Goal: Information Seeking & Learning: Learn about a topic

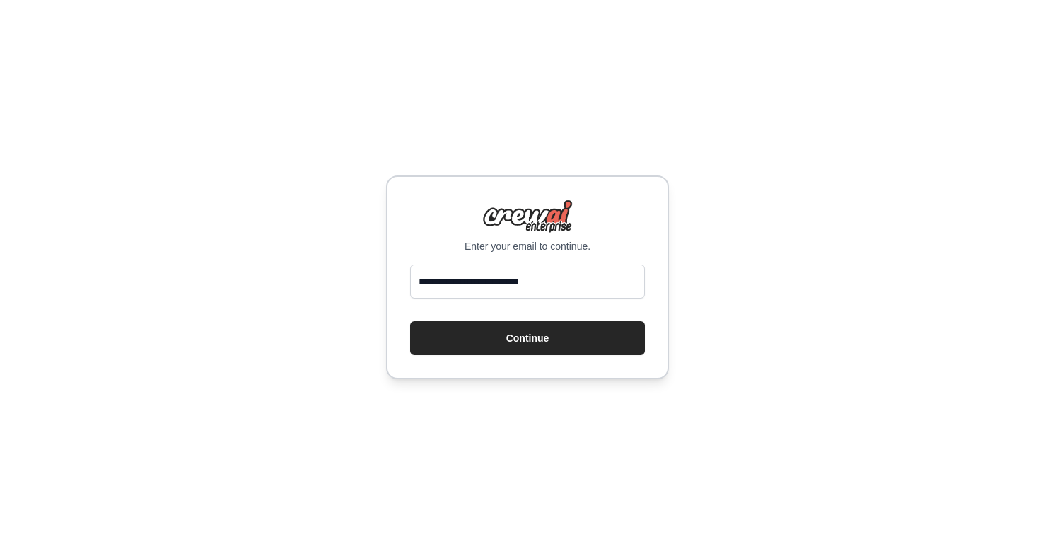
type input "**********"
click at [528, 337] on button "Continue" at bounding box center [527, 338] width 235 height 34
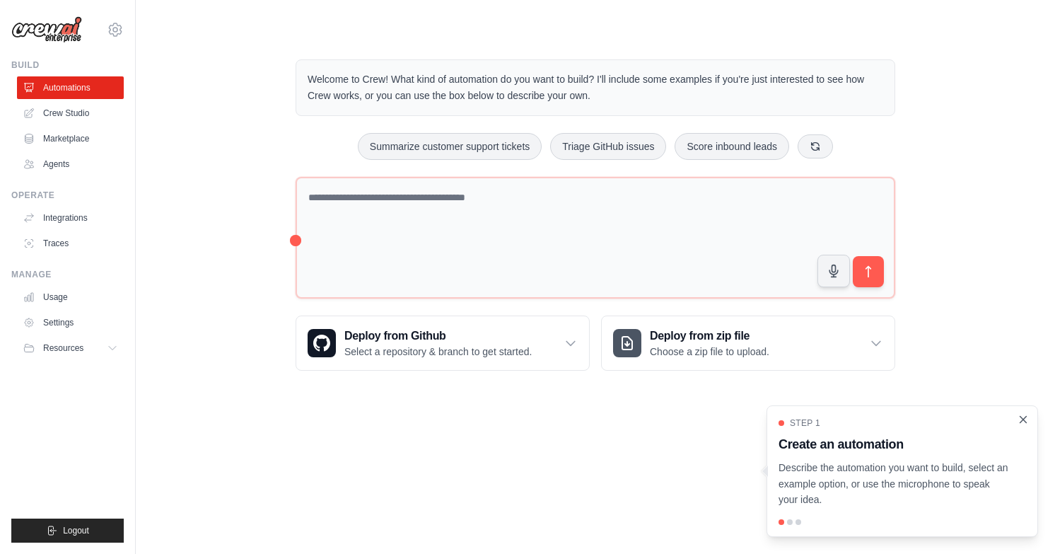
click at [1026, 422] on icon "Close walkthrough" at bounding box center [1023, 419] width 13 height 13
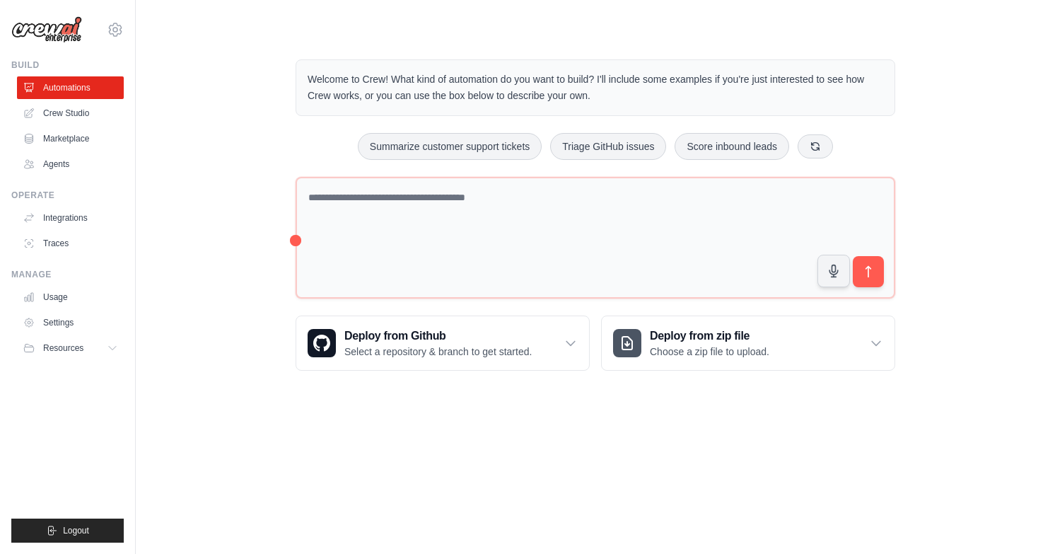
click at [1014, 263] on div "Welcome to Crew! What kind of automation do you want to build? I'll include som…" at bounding box center [595, 215] width 874 height 357
click at [202, 238] on div "Welcome to Crew! What kind of automation do you want to build? I'll include som…" at bounding box center [595, 215] width 874 height 357
click at [81, 113] on link "Crew Studio" at bounding box center [71, 113] width 107 height 23
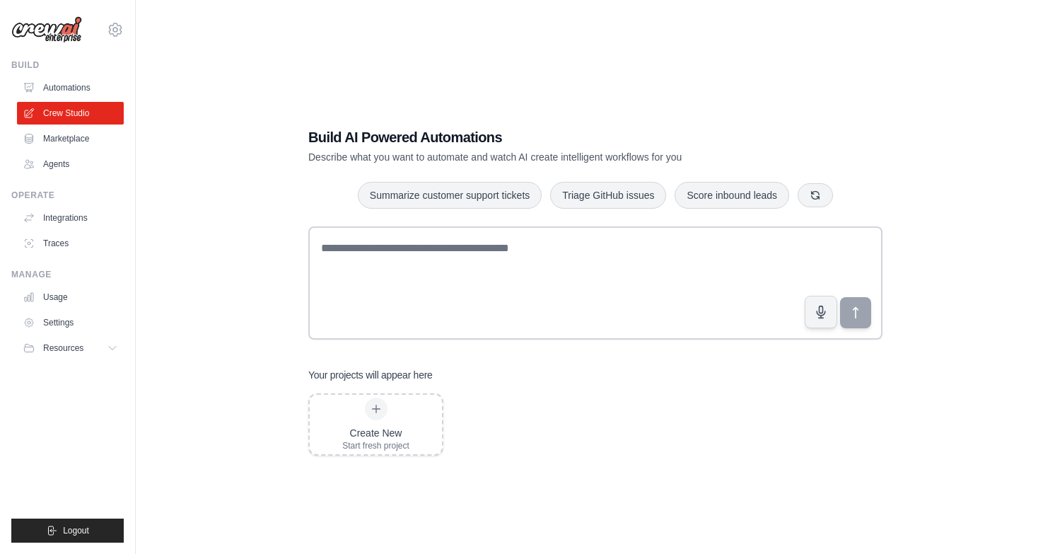
click at [242, 267] on div "Build AI Powered Automations Describe what you want to automate and watch AI cr…" at bounding box center [595, 291] width 874 height 554
click at [58, 87] on link "Automations" at bounding box center [71, 87] width 107 height 23
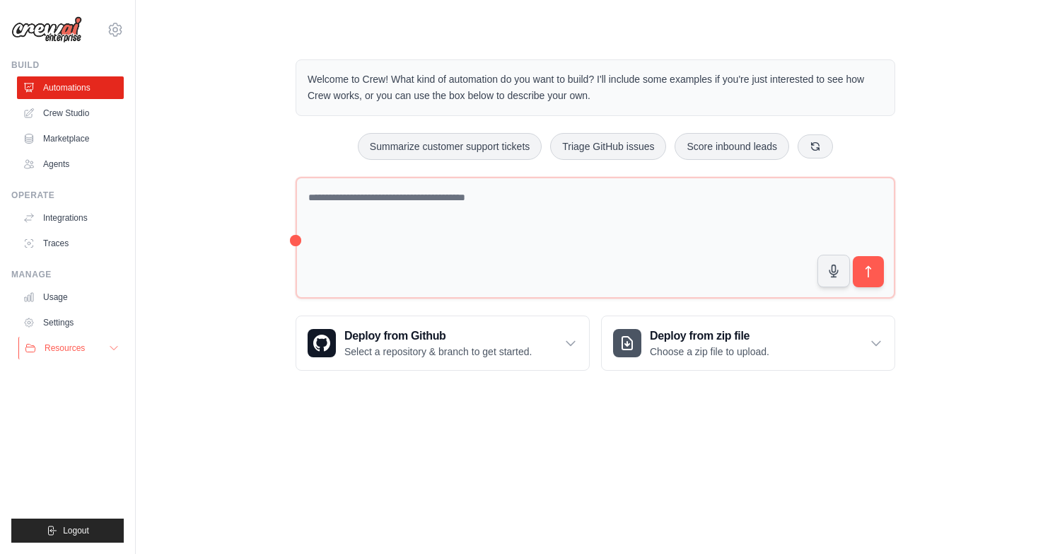
click at [75, 344] on span "Resources" at bounding box center [65, 347] width 40 height 11
click at [58, 296] on link "Usage" at bounding box center [71, 297] width 107 height 23
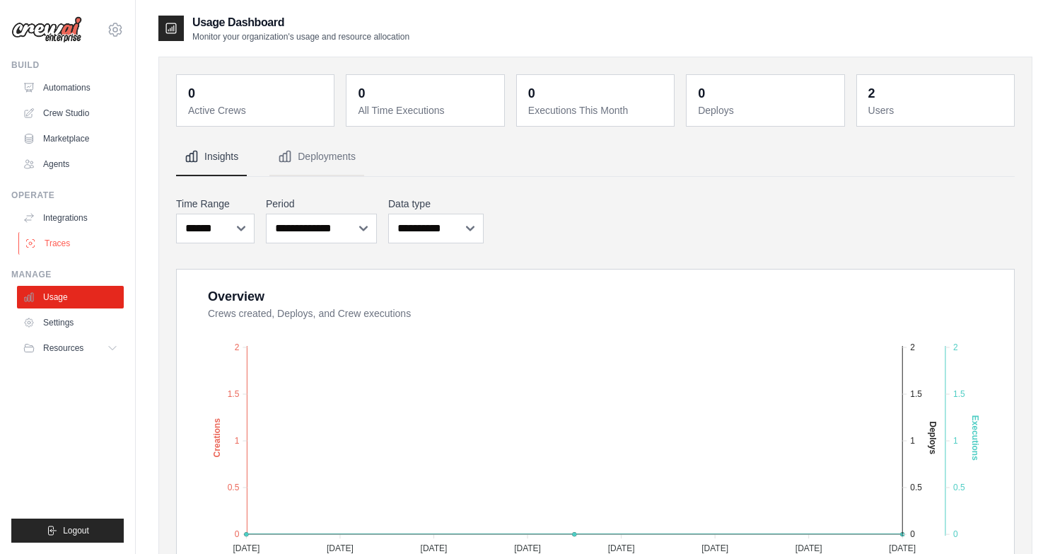
click at [53, 241] on link "Traces" at bounding box center [71, 243] width 107 height 23
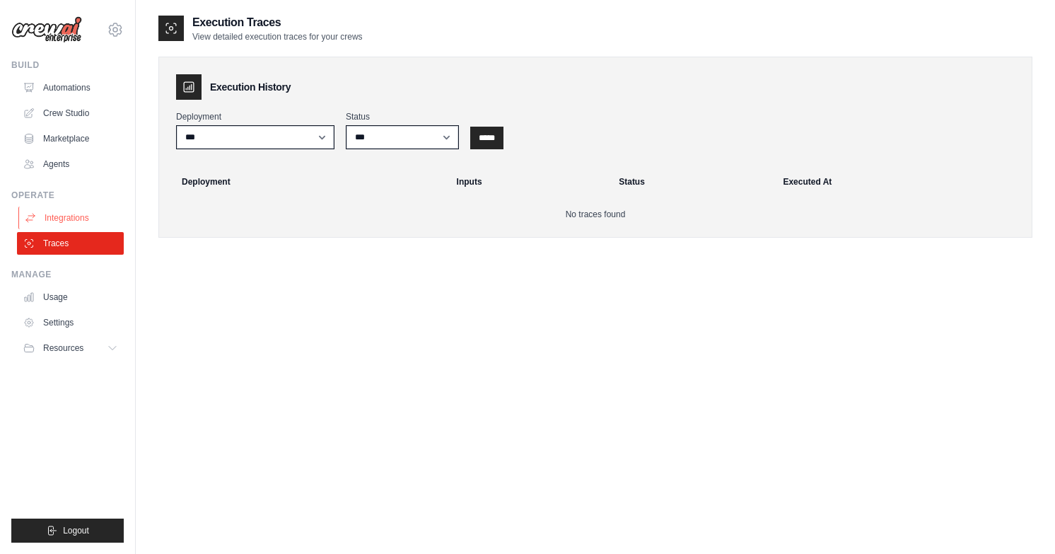
click at [80, 216] on link "Integrations" at bounding box center [71, 218] width 107 height 23
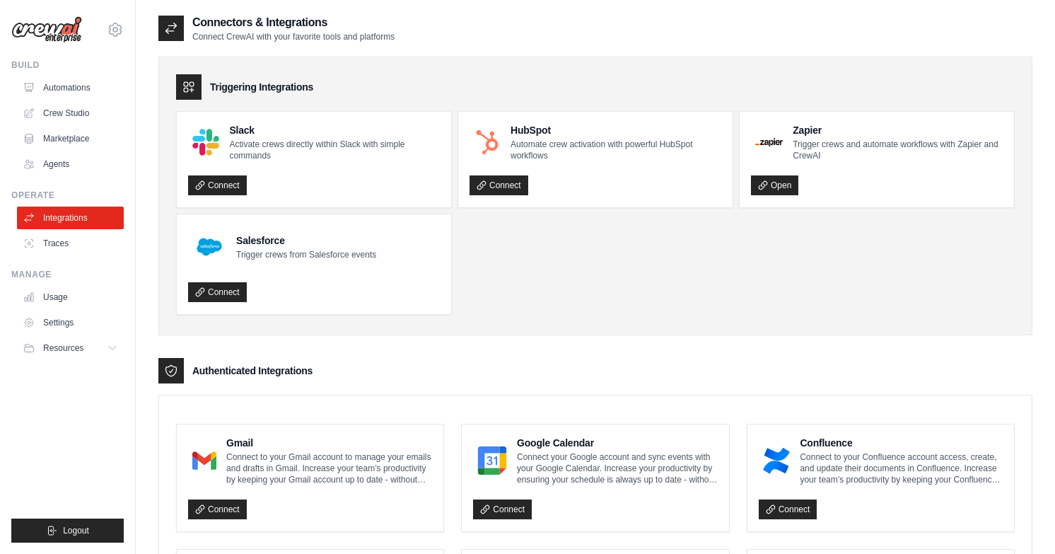
click at [161, 300] on div "Triggering Integrations Slack Activate crews directly within Slack with simple …" at bounding box center [595, 196] width 874 height 279
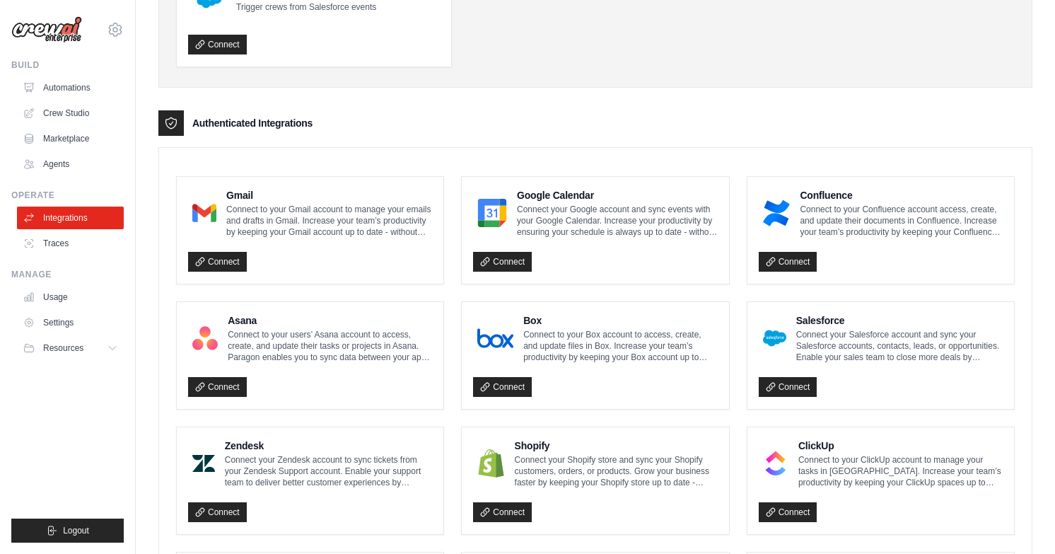
scroll to position [139, 0]
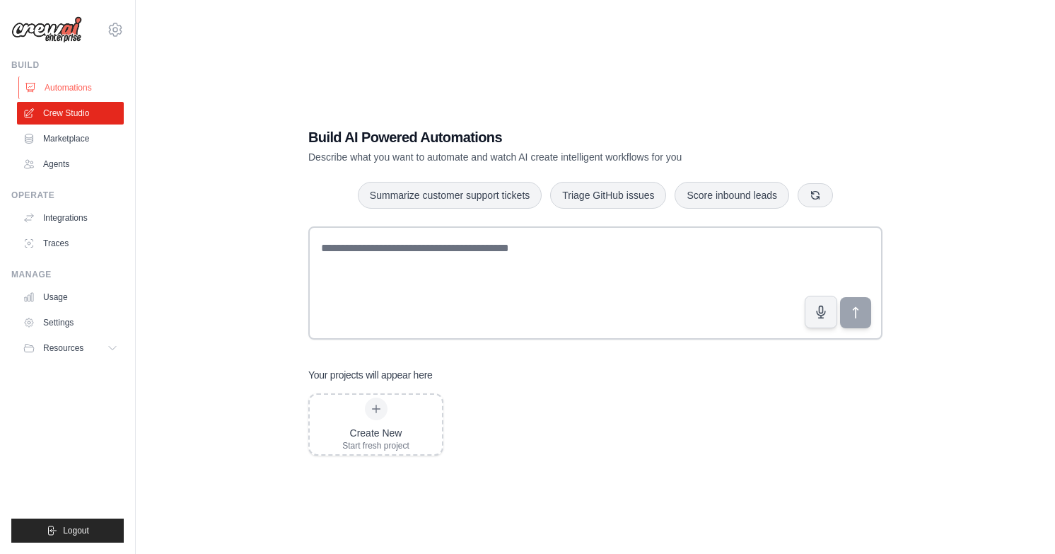
click at [73, 90] on link "Automations" at bounding box center [71, 87] width 107 height 23
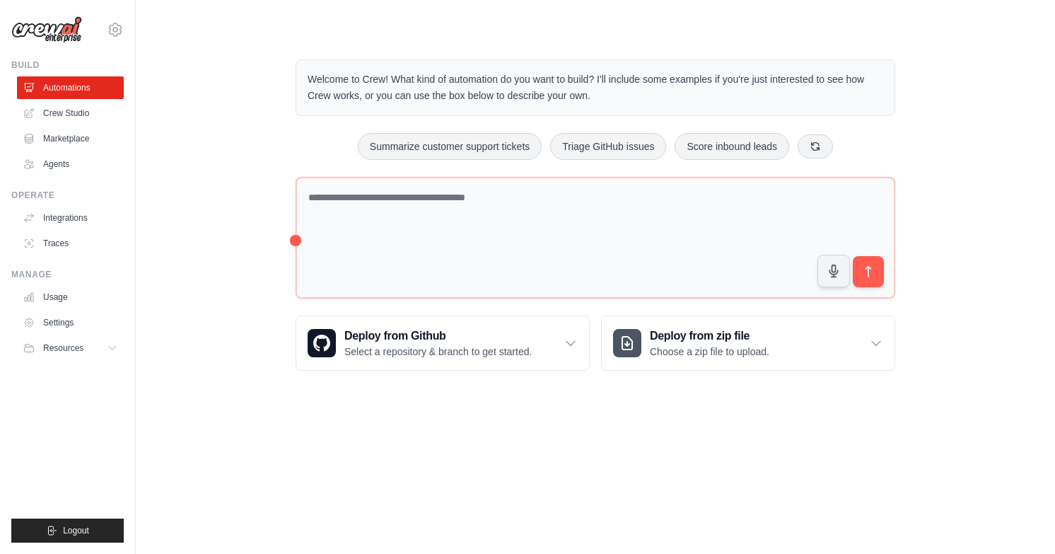
click at [236, 227] on div "Welcome to Crew! What kind of automation do you want to build? I'll include som…" at bounding box center [595, 215] width 874 height 357
click at [75, 112] on link "Crew Studio" at bounding box center [71, 113] width 107 height 23
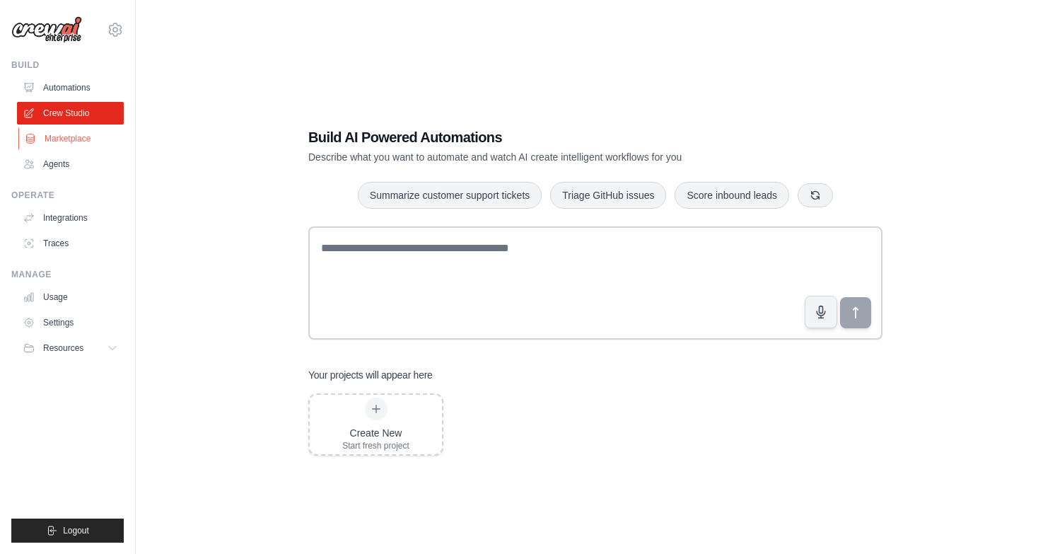
click at [70, 135] on link "Marketplace" at bounding box center [71, 138] width 107 height 23
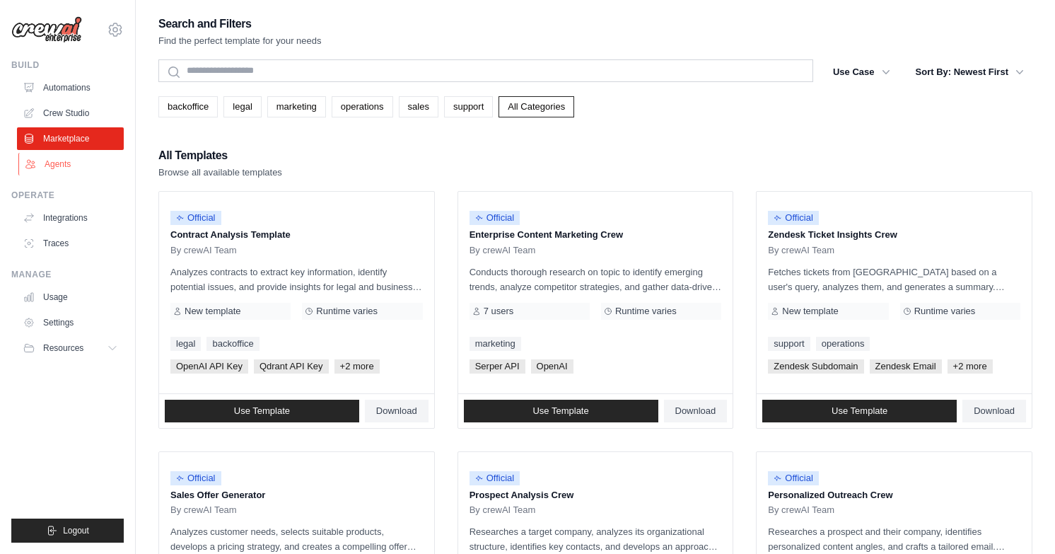
click at [59, 168] on link "Agents" at bounding box center [71, 164] width 107 height 23
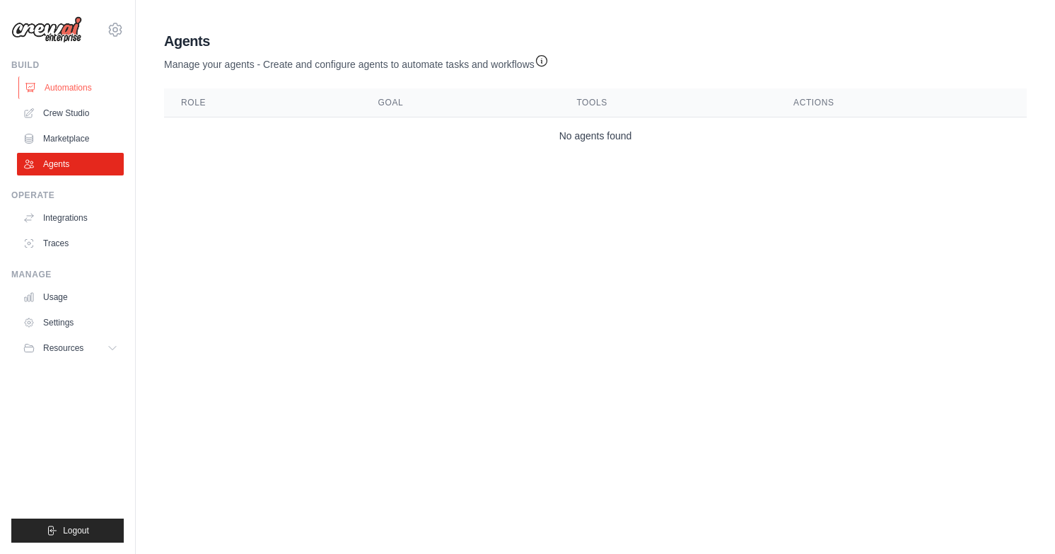
click at [80, 89] on link "Automations" at bounding box center [71, 87] width 107 height 23
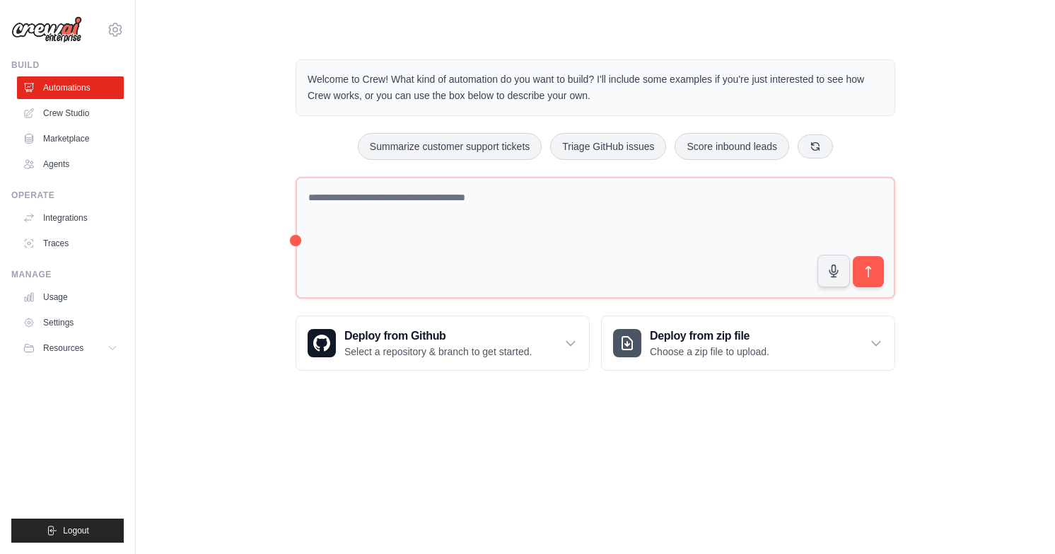
click at [204, 168] on div "Welcome to Crew! What kind of automation do you want to build? I'll include som…" at bounding box center [595, 215] width 874 height 357
click at [110, 30] on icon at bounding box center [115, 29] width 17 height 17
click at [82, 91] on link "Settings" at bounding box center [115, 95] width 124 height 25
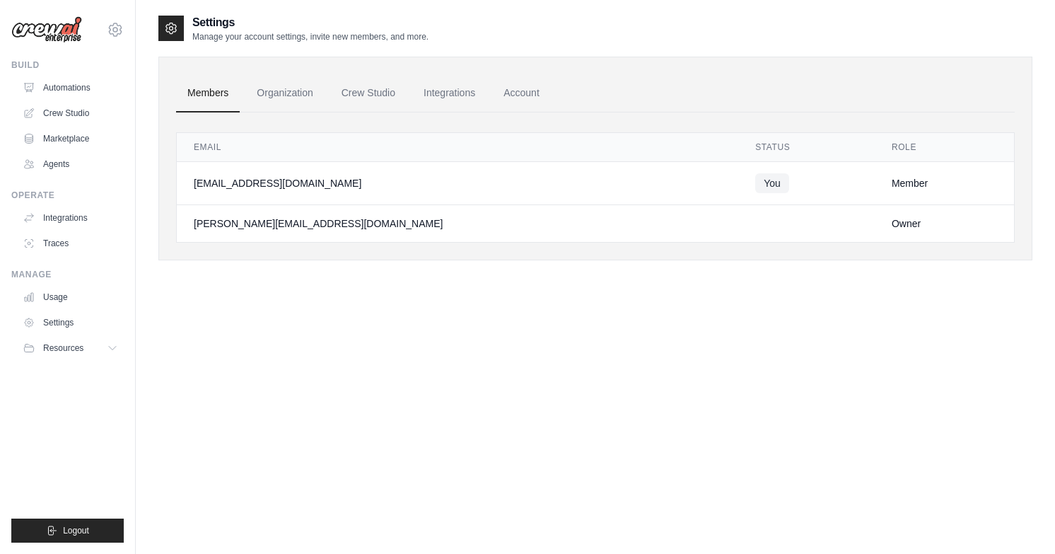
click at [253, 224] on div "[PERSON_NAME][EMAIL_ADDRESS][DOMAIN_NAME]" at bounding box center [458, 223] width 528 height 14
click at [265, 95] on link "Organization" at bounding box center [284, 93] width 79 height 38
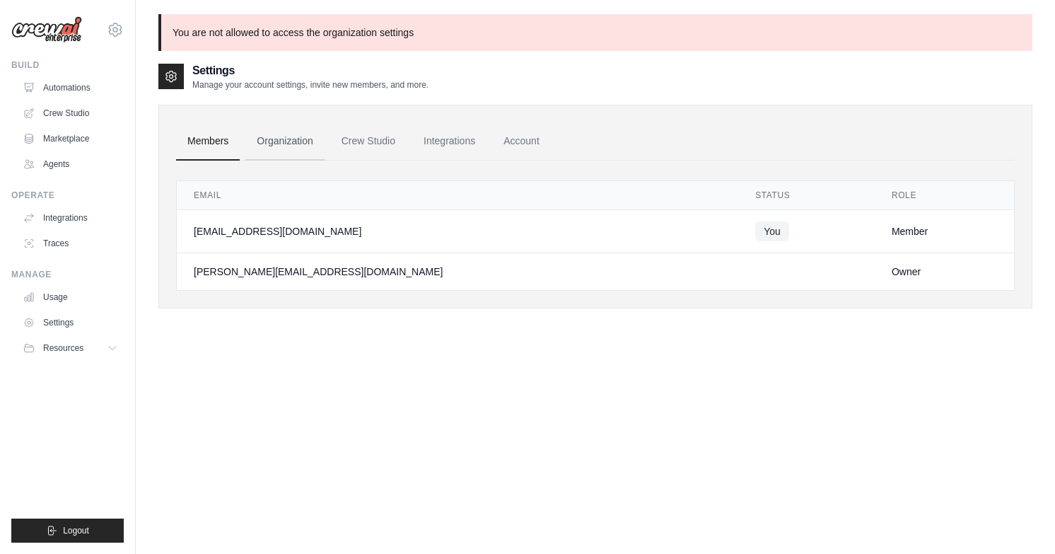
click at [294, 139] on link "Organization" at bounding box center [284, 141] width 79 height 38
click at [364, 146] on link "Crew Studio" at bounding box center [368, 141] width 76 height 38
click at [374, 132] on link "Crew Studio" at bounding box center [368, 141] width 76 height 38
click at [520, 138] on link "Account" at bounding box center [521, 141] width 59 height 38
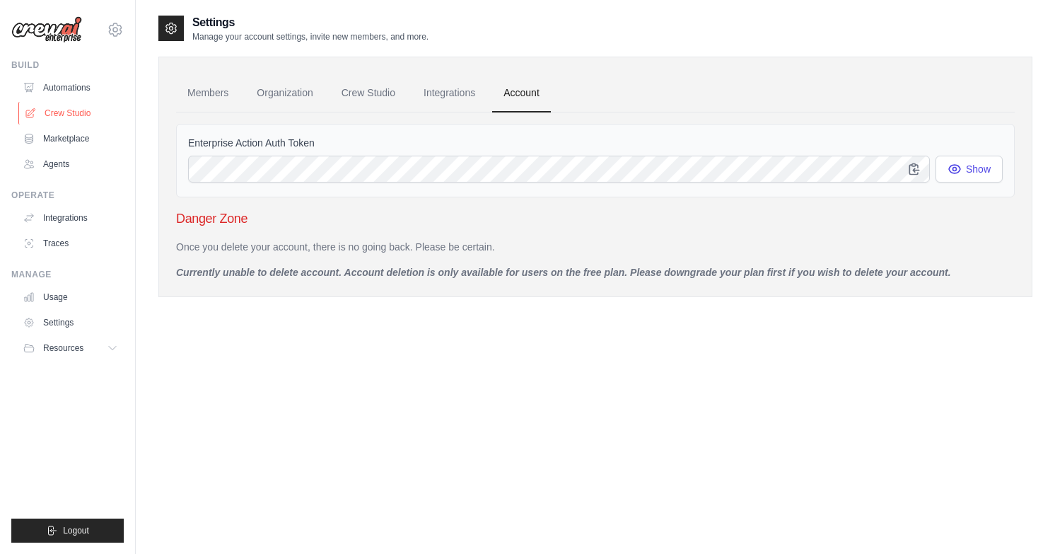
click at [88, 109] on link "Crew Studio" at bounding box center [71, 113] width 107 height 23
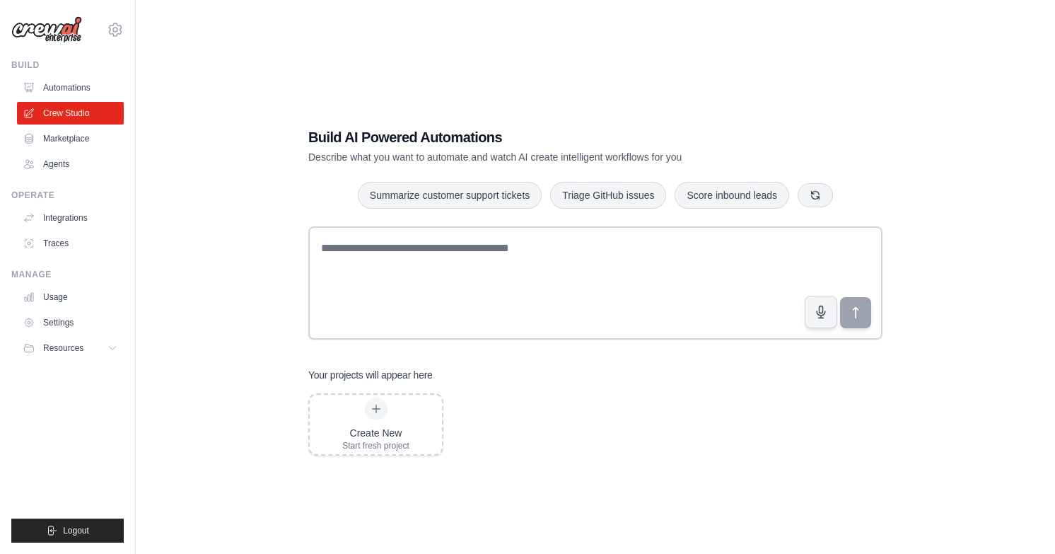
click at [995, 111] on div "Build AI Powered Automations Describe what you want to automate and watch AI cr…" at bounding box center [595, 291] width 874 height 554
click at [79, 113] on link "Crew Studio" at bounding box center [71, 113] width 107 height 23
click at [187, 259] on div "Build AI Powered Automations Describe what you want to automate and watch AI cr…" at bounding box center [595, 291] width 874 height 554
click at [76, 86] on link "Automations" at bounding box center [71, 87] width 107 height 23
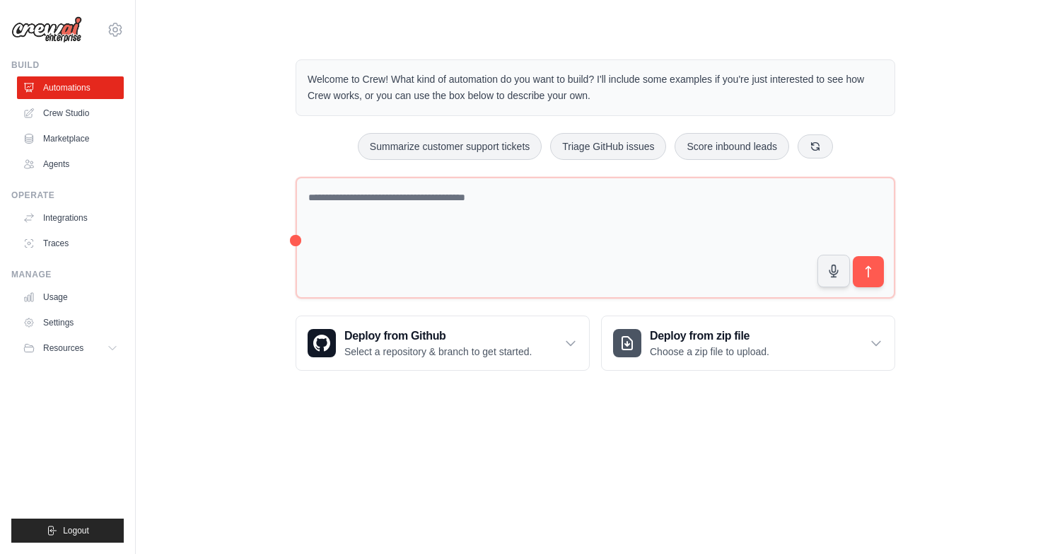
click at [210, 128] on div "Welcome to Crew! What kind of automation do you want to build? I'll include som…" at bounding box center [595, 215] width 874 height 357
click at [110, 28] on icon at bounding box center [115, 29] width 17 height 17
click at [90, 95] on link "Settings" at bounding box center [115, 95] width 124 height 25
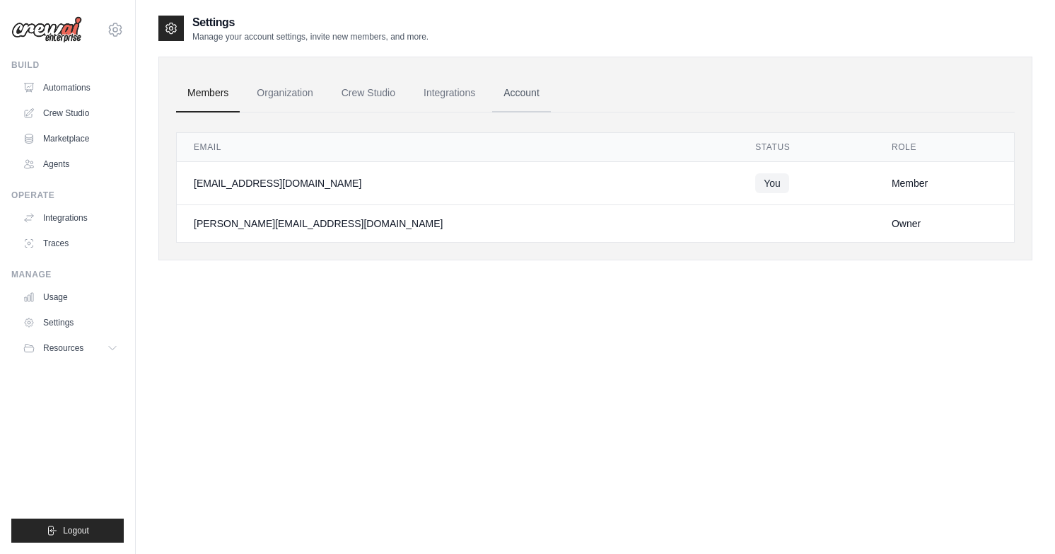
click at [523, 96] on link "Account" at bounding box center [521, 93] width 59 height 38
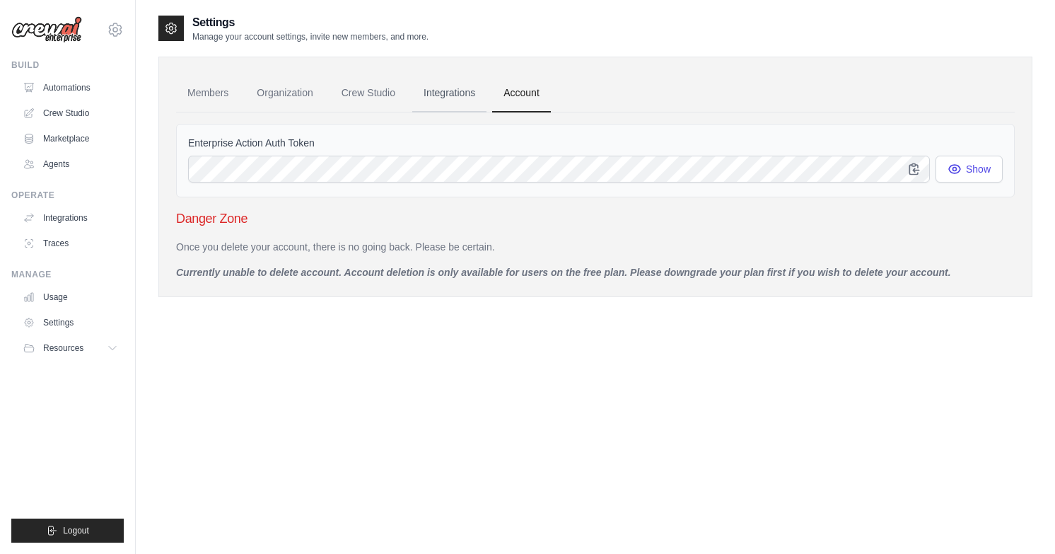
click at [434, 99] on link "Integrations" at bounding box center [449, 93] width 74 height 38
click at [373, 84] on link "Crew Studio" at bounding box center [368, 93] width 76 height 38
click at [287, 99] on link "Organization" at bounding box center [284, 93] width 79 height 38
click at [207, 86] on link "Members" at bounding box center [208, 93] width 64 height 38
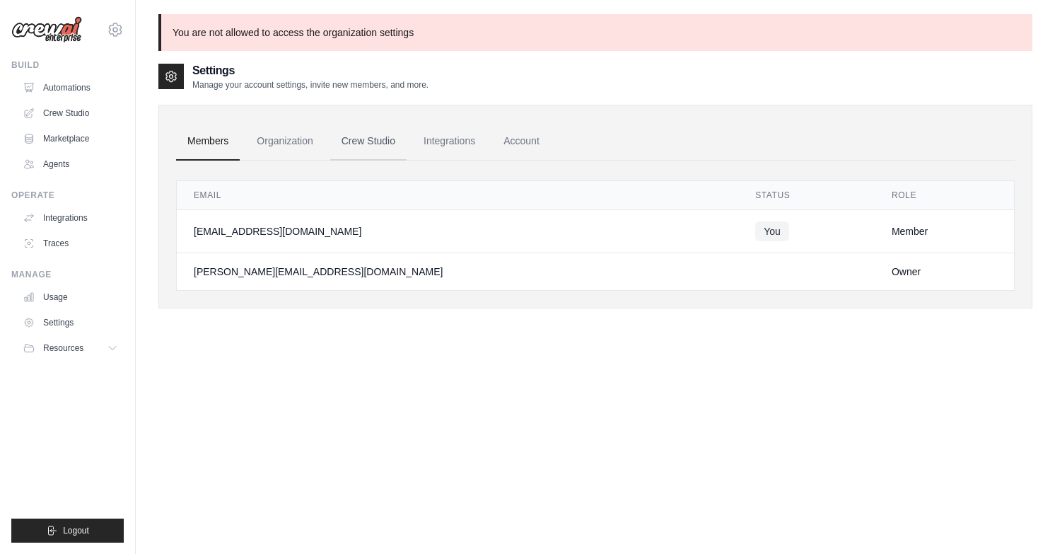
click at [378, 139] on link "Crew Studio" at bounding box center [368, 141] width 76 height 38
drag, startPoint x: 204, startPoint y: 35, endPoint x: 427, endPoint y: 47, distance: 223.1
click at [427, 47] on p "You are not allowed to access the default settings" at bounding box center [595, 32] width 874 height 37
click at [439, 74] on div "Settings Manage your account settings, invite new members, and more." at bounding box center [595, 76] width 874 height 28
click at [270, 143] on link "Organization" at bounding box center [284, 141] width 79 height 38
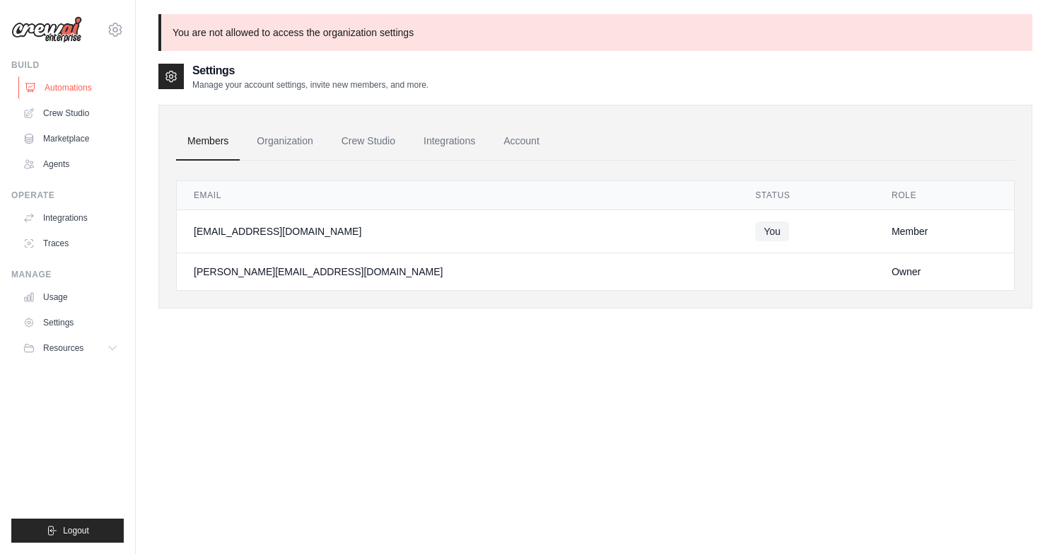
click at [71, 93] on link "Automations" at bounding box center [71, 87] width 107 height 23
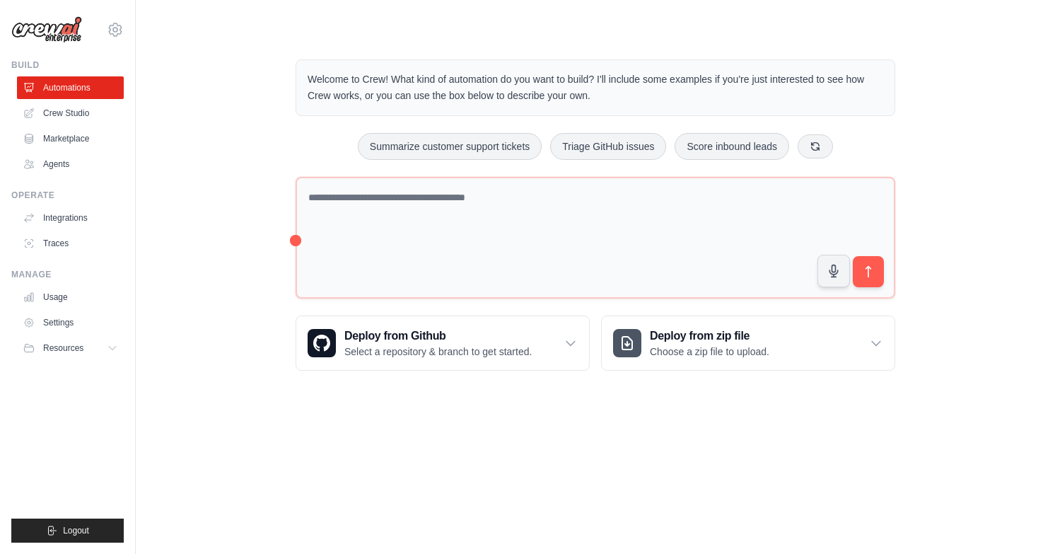
click at [209, 265] on div "Welcome to Crew! What kind of automation do you want to build? I'll include som…" at bounding box center [595, 215] width 874 height 357
click at [64, 134] on link "Marketplace" at bounding box center [71, 138] width 107 height 23
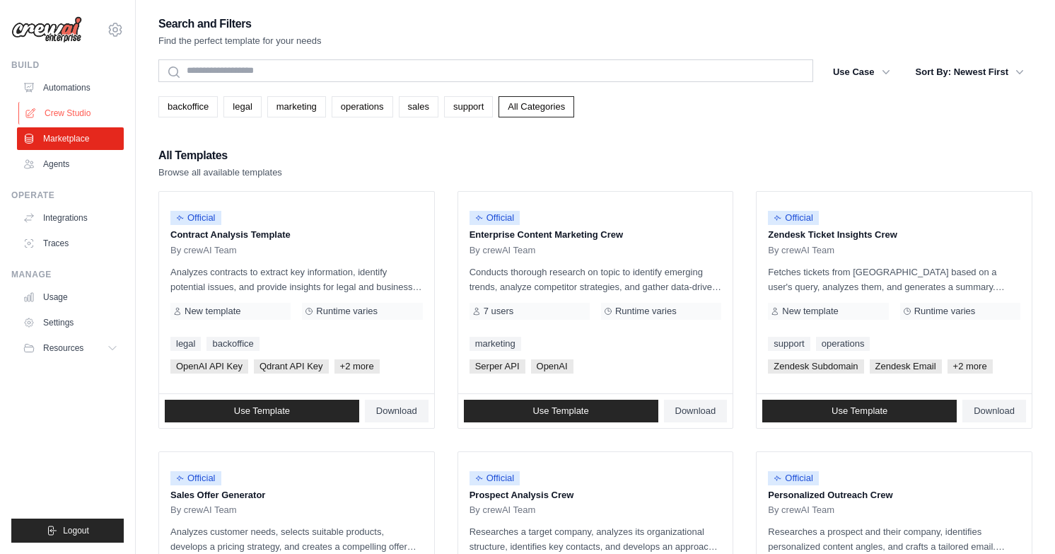
click at [71, 111] on link "Crew Studio" at bounding box center [71, 113] width 107 height 23
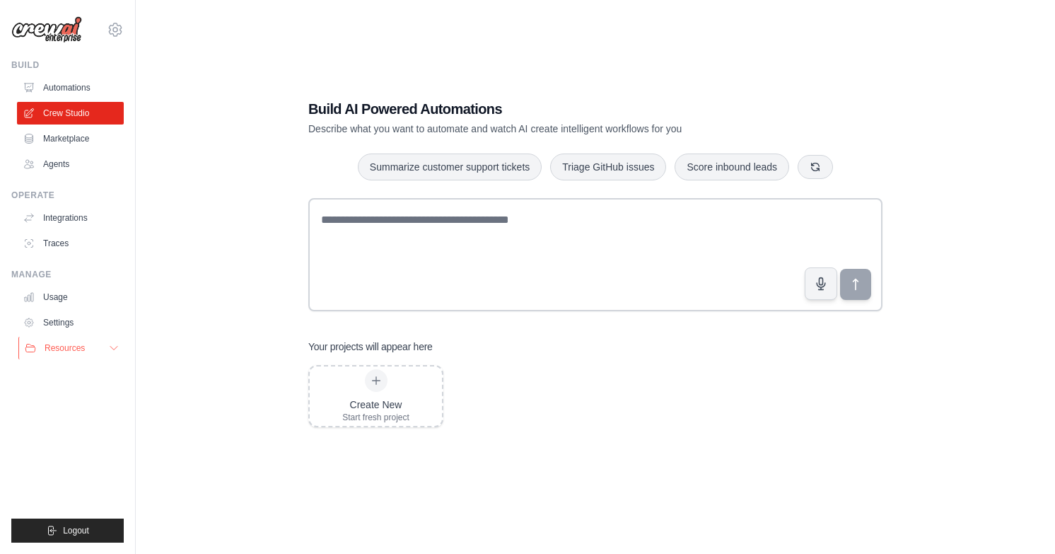
scroll to position [28, 0]
click at [100, 342] on button "Resources" at bounding box center [71, 348] width 107 height 23
click at [231, 253] on div "Build AI Powered Automations Describe what you want to automate and watch AI cr…" at bounding box center [595, 263] width 874 height 554
click at [59, 141] on link "Marketplace" at bounding box center [71, 138] width 107 height 23
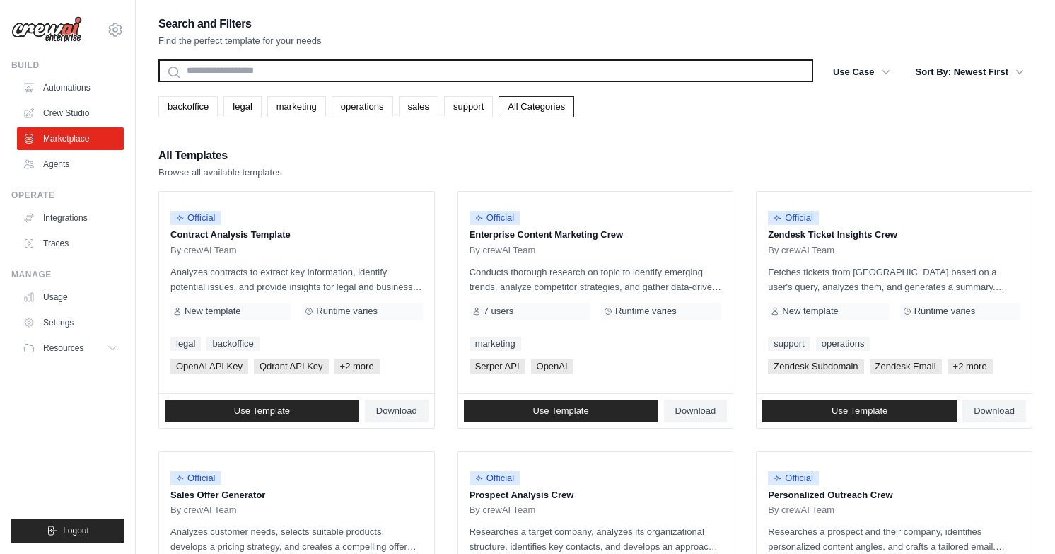
click at [357, 64] on input "text" at bounding box center [485, 70] width 655 height 23
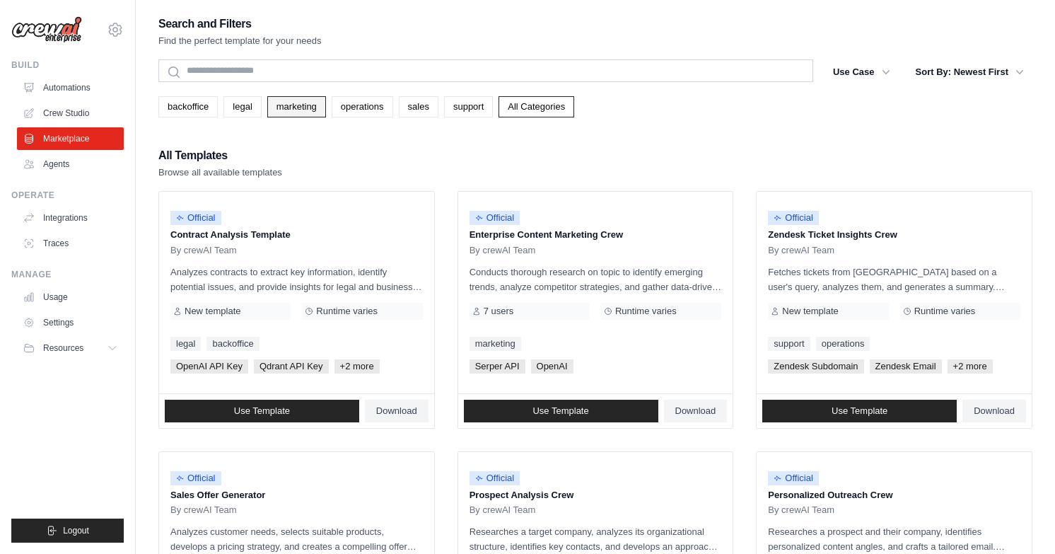
click at [299, 101] on link "marketing" at bounding box center [296, 106] width 59 height 21
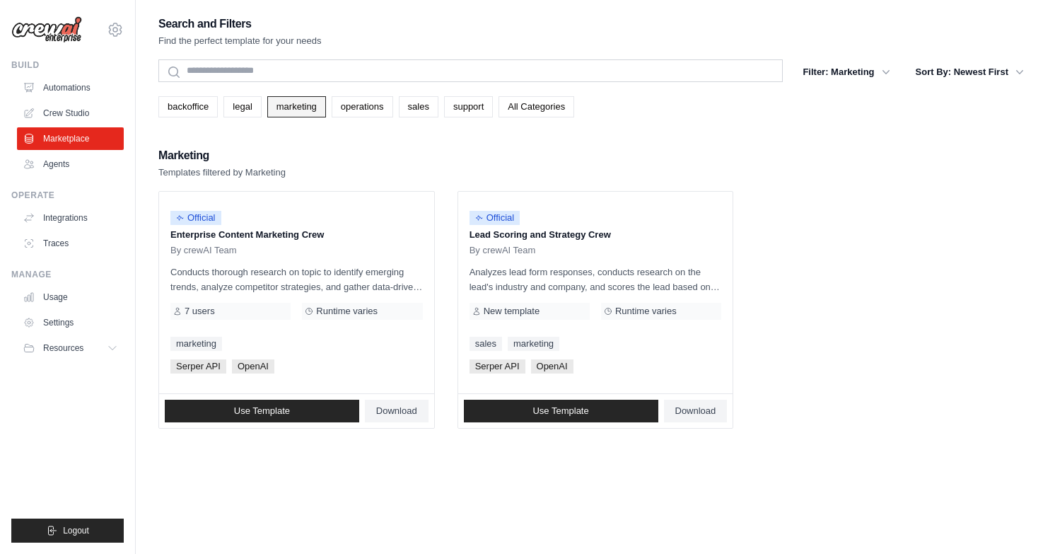
click at [293, 110] on link "marketing" at bounding box center [296, 106] width 59 height 21
click at [268, 144] on div "Search and Filters Find the perfect template for your needs Search Filter: Mark…" at bounding box center [595, 221] width 874 height 415
click at [191, 110] on link "backoffice" at bounding box center [187, 106] width 59 height 21
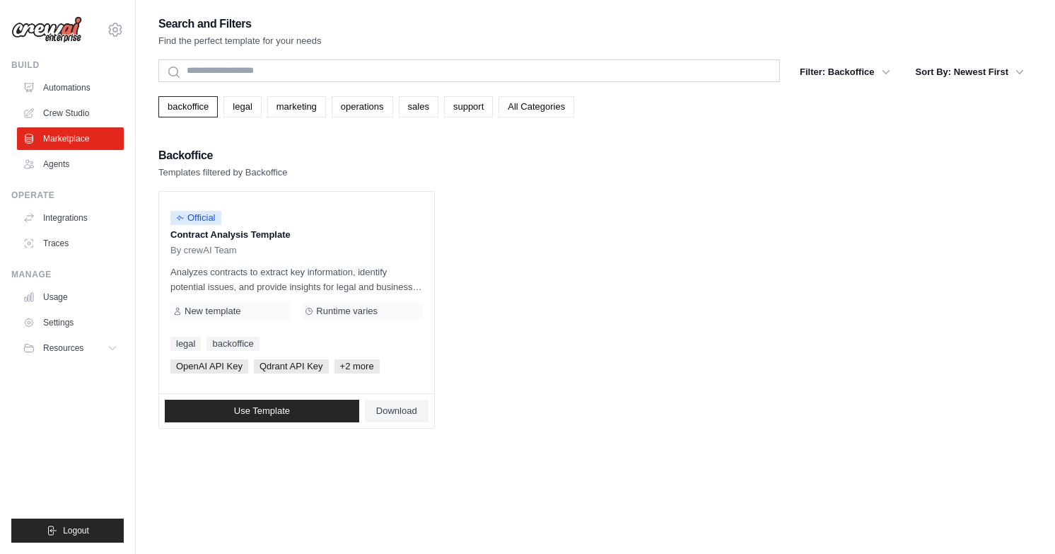
click at [560, 112] on link "All Categories" at bounding box center [537, 106] width 76 height 21
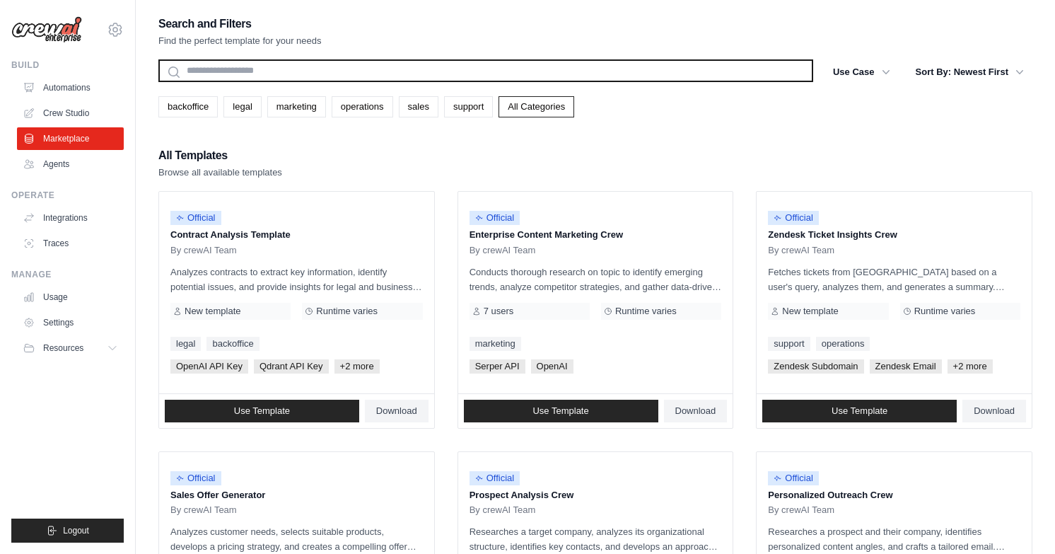
click at [503, 65] on input "text" at bounding box center [485, 70] width 655 height 23
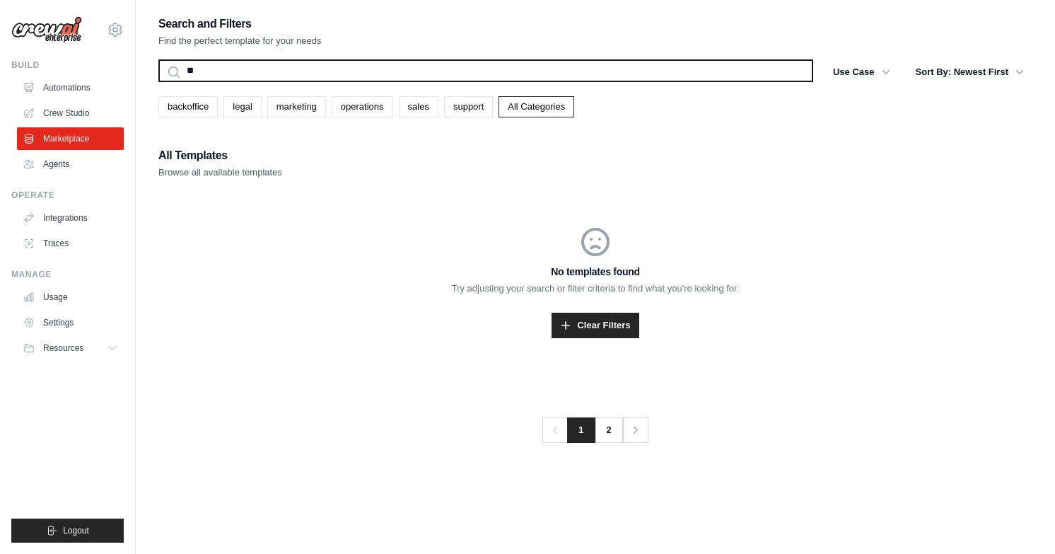
type input "*"
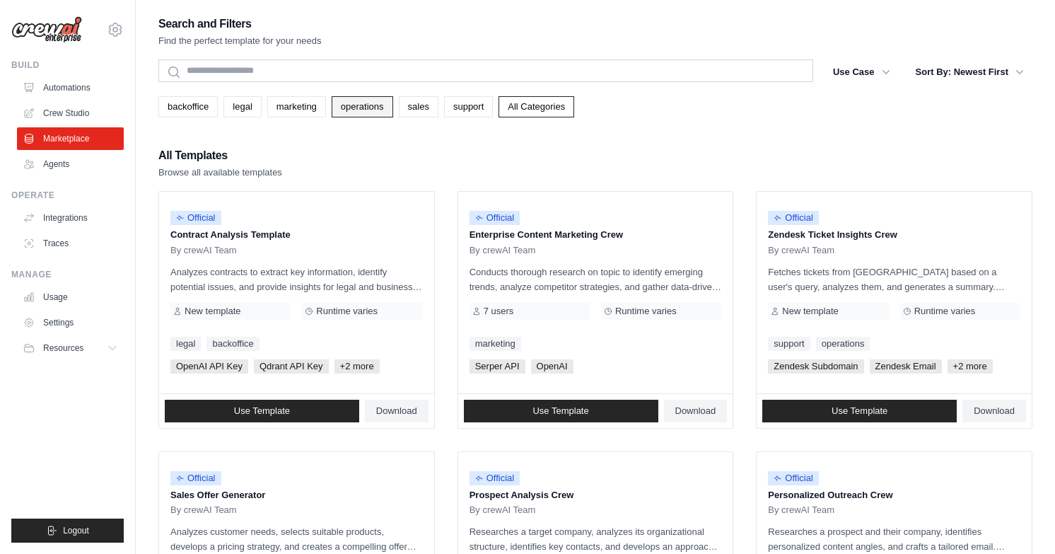
click at [375, 109] on link "operations" at bounding box center [363, 106] width 62 height 21
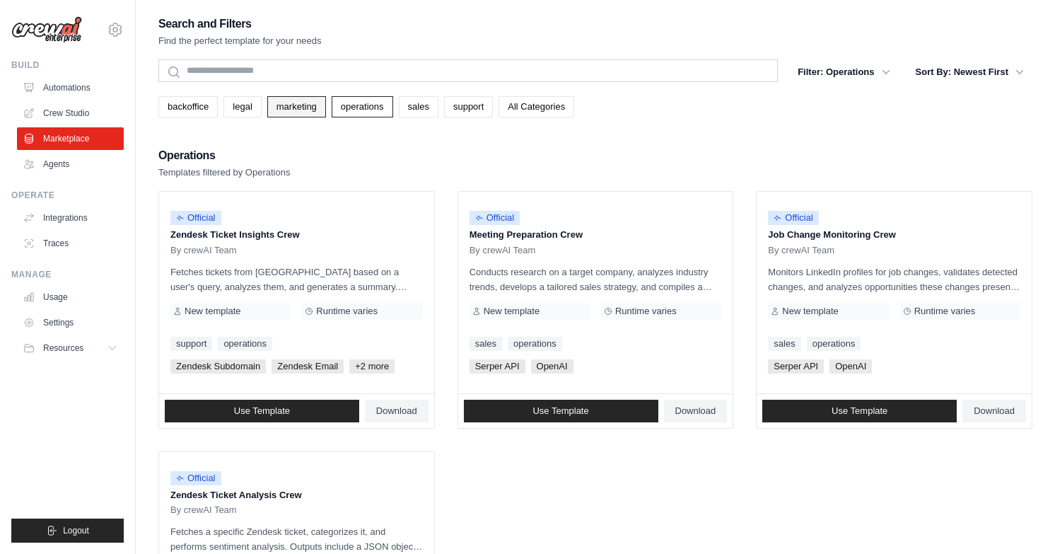
click at [292, 103] on link "marketing" at bounding box center [296, 106] width 59 height 21
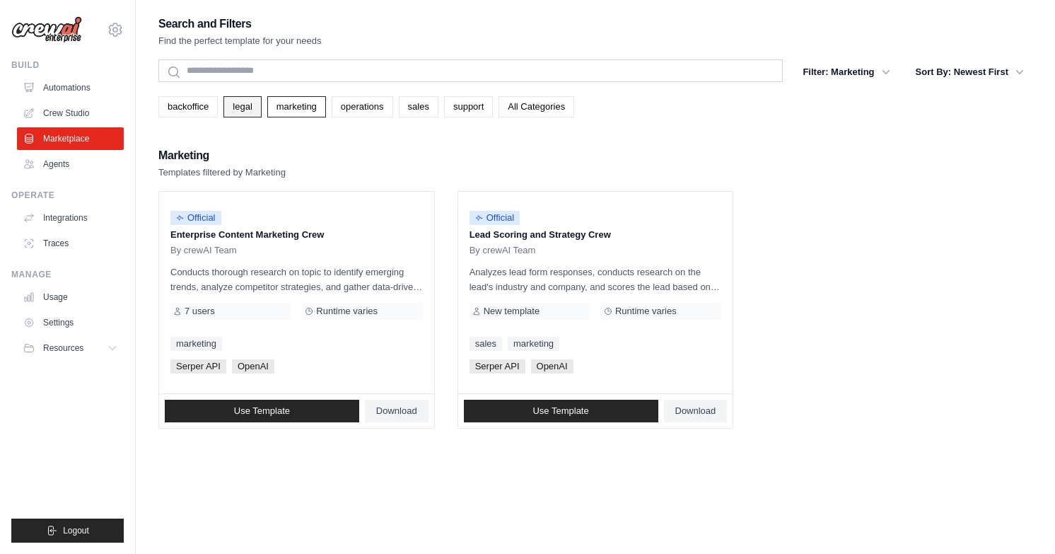
click at [247, 97] on link "legal" at bounding box center [242, 106] width 37 height 21
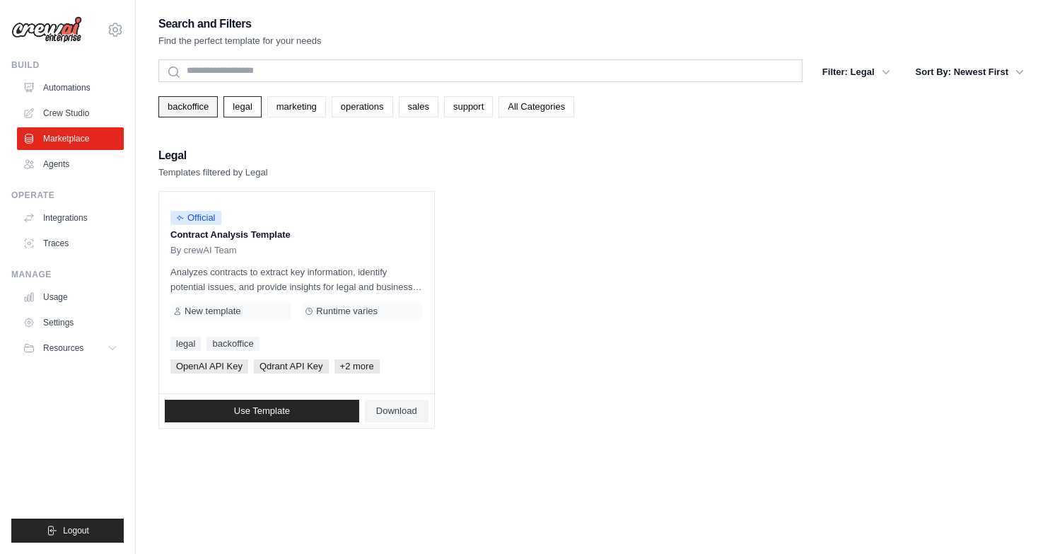
click at [204, 100] on link "backoffice" at bounding box center [187, 106] width 59 height 21
click at [79, 86] on link "Automations" at bounding box center [71, 87] width 107 height 23
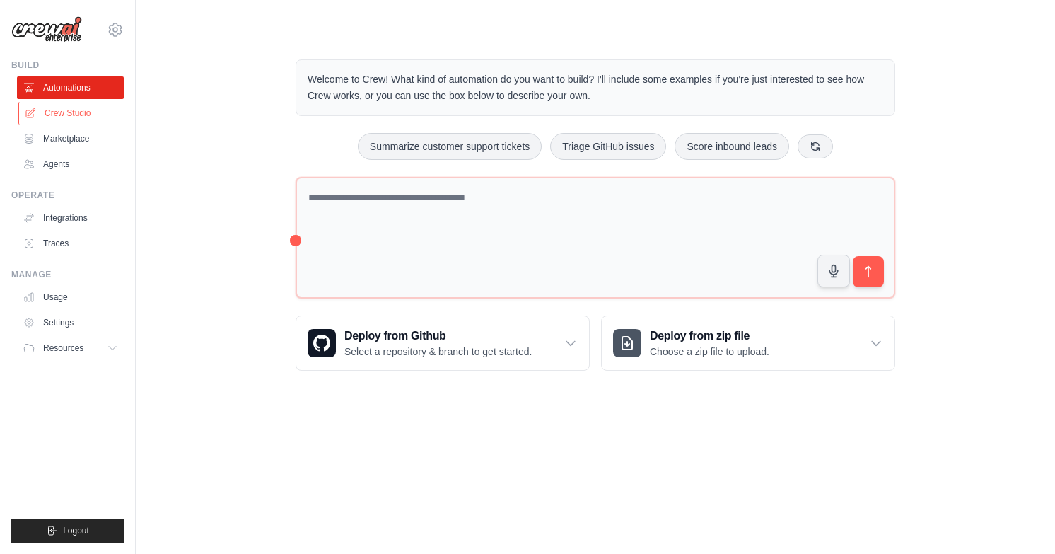
click at [71, 117] on link "Crew Studio" at bounding box center [71, 113] width 107 height 23
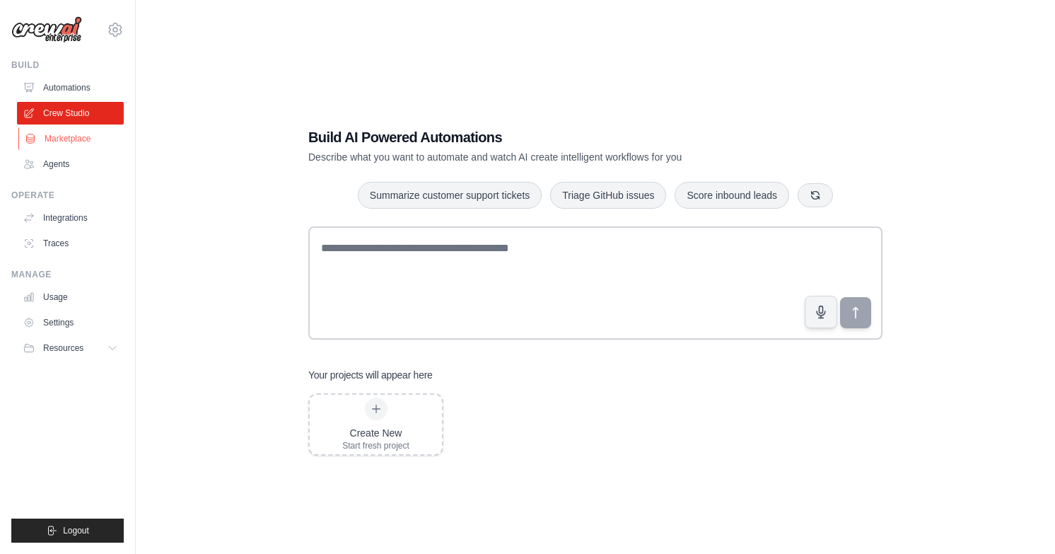
click at [64, 148] on link "Marketplace" at bounding box center [71, 138] width 107 height 23
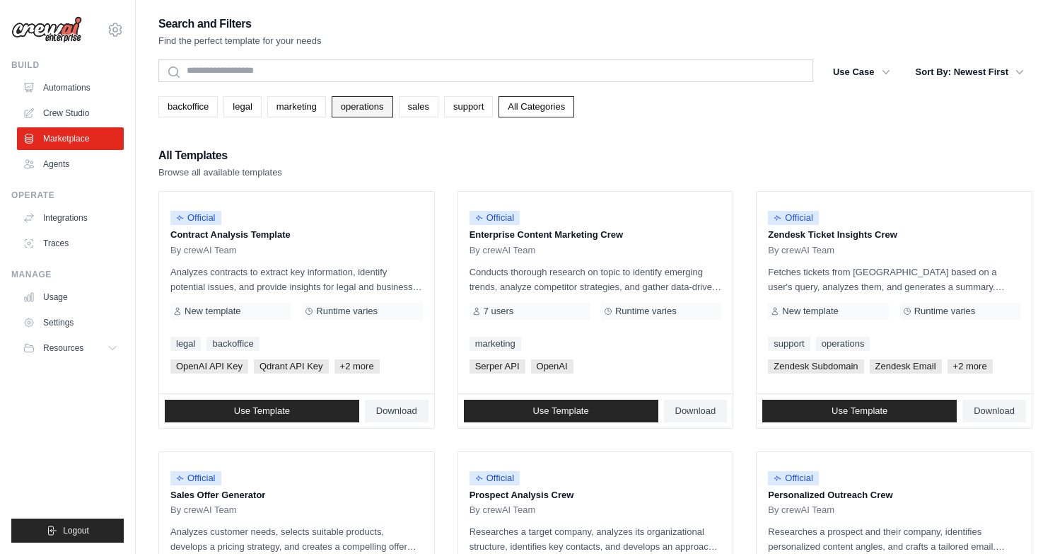
click at [361, 100] on link "operations" at bounding box center [363, 106] width 62 height 21
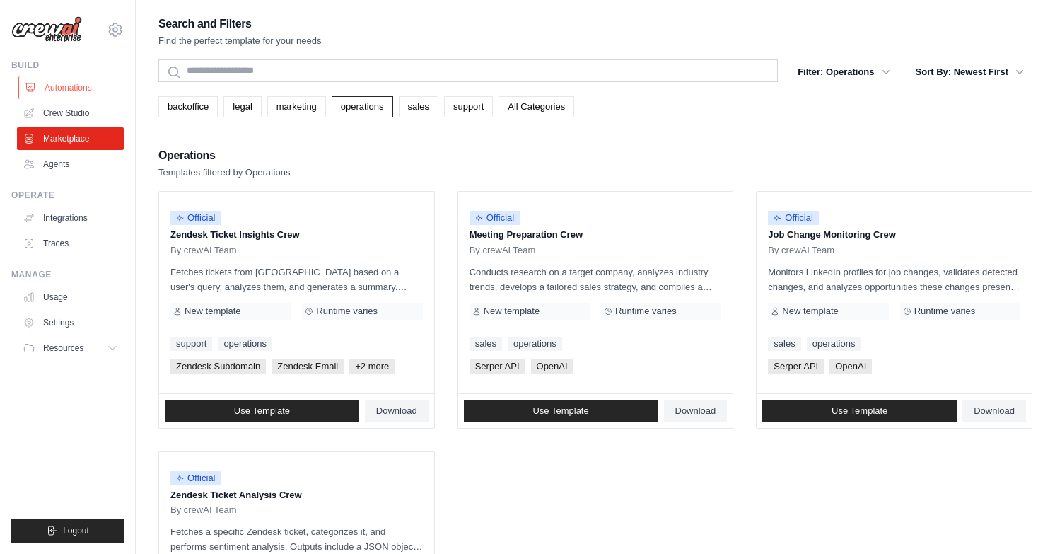
click at [71, 79] on link "Automations" at bounding box center [71, 87] width 107 height 23
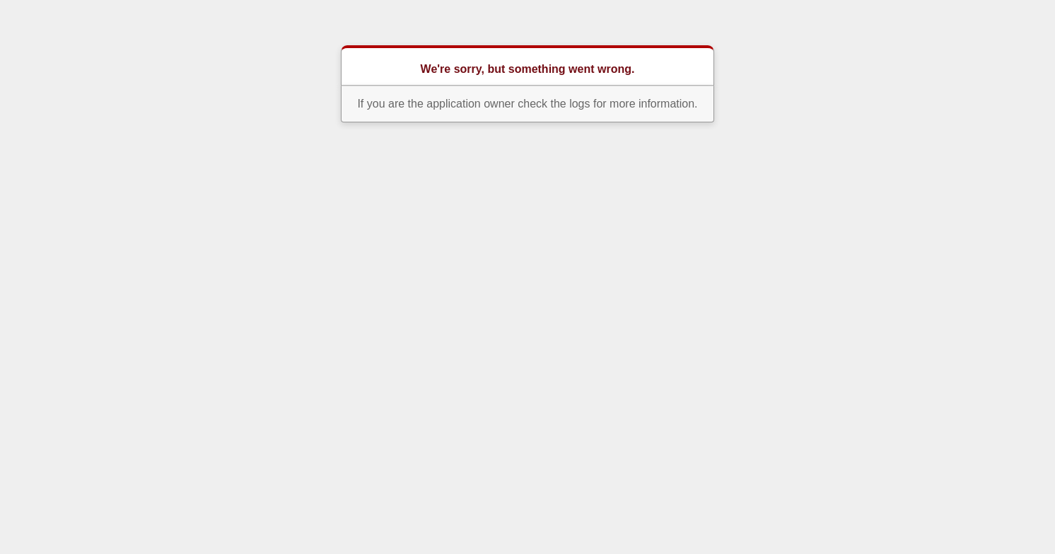
click at [321, 134] on html "We're sorry, but something went wrong. If you are the application owner check t…" at bounding box center [527, 67] width 1055 height 134
